Goal: Navigation & Orientation: Find specific page/section

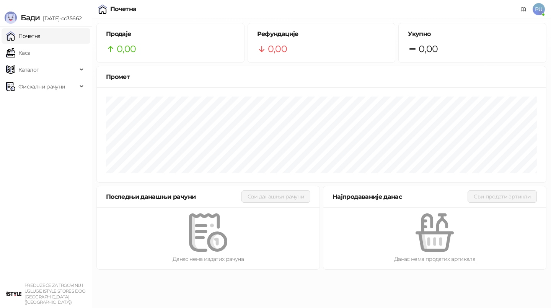
click at [284, 8] on div "Почетна PU" at bounding box center [275, 9] width 539 height 18
